Goal: Task Accomplishment & Management: Manage account settings

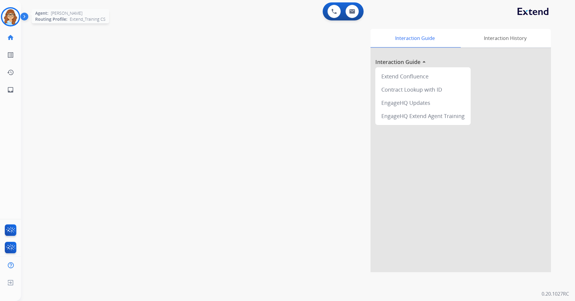
click at [14, 20] on img at bounding box center [10, 16] width 17 height 17
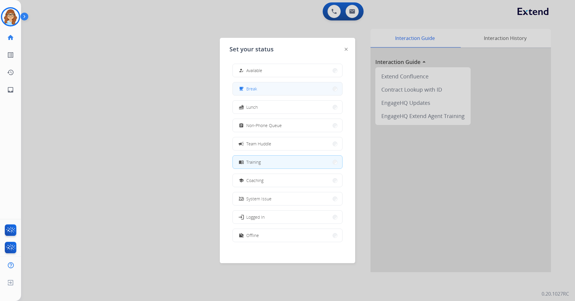
click at [320, 90] on button "free_breakfast Break" at bounding box center [287, 88] width 109 height 13
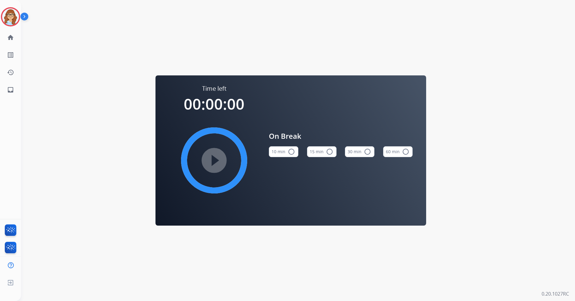
click at [330, 151] on mat-icon "radio_button_unchecked" at bounding box center [329, 151] width 7 height 7
click at [212, 160] on mat-icon "play_circle_filled" at bounding box center [213, 160] width 7 height 7
click at [9, 19] on img at bounding box center [10, 16] width 17 height 17
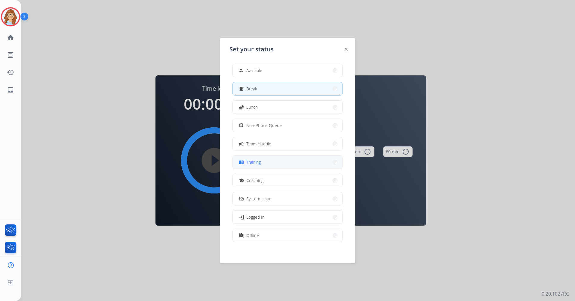
click at [281, 161] on button "menu_book Training" at bounding box center [287, 162] width 109 height 13
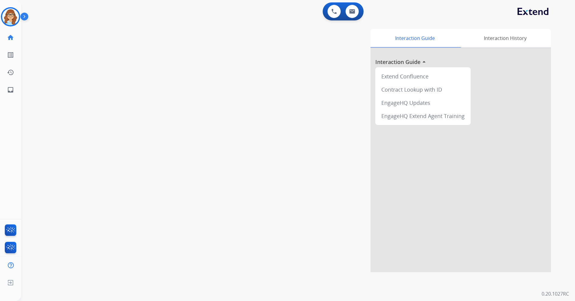
click at [21, 17] on img at bounding box center [25, 17] width 10 height 11
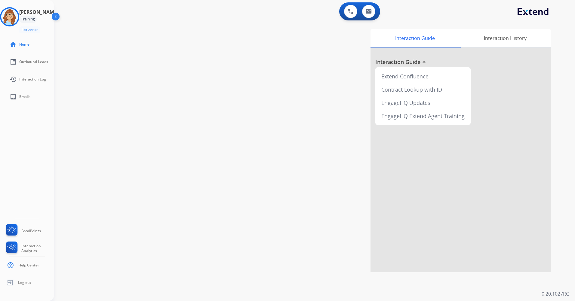
click at [57, 20] on img at bounding box center [55, 17] width 11 height 11
